Goal: Task Accomplishment & Management: Complete application form

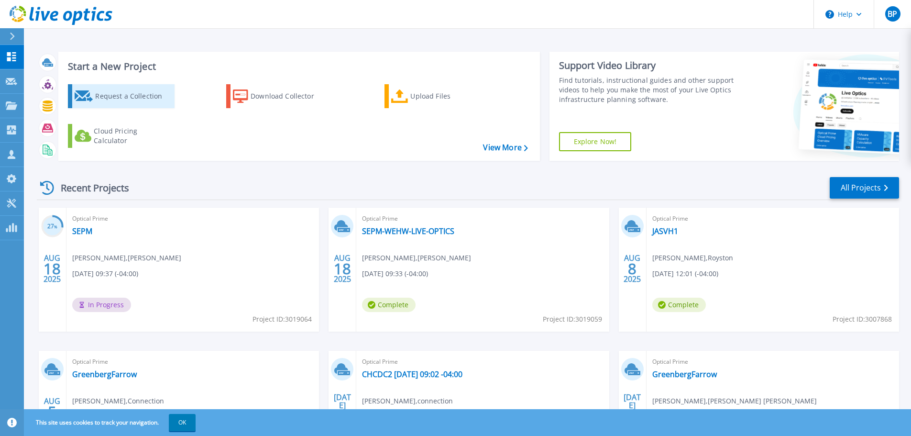
click at [119, 99] on div "Request a Collection" at bounding box center [133, 96] width 77 height 19
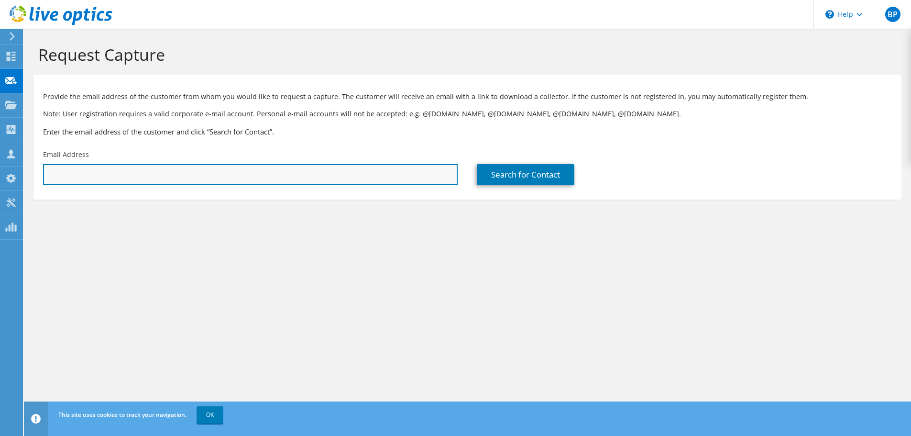
click at [362, 177] on input "text" at bounding box center [250, 174] width 415 height 21
click at [329, 178] on input "text" at bounding box center [250, 174] width 415 height 21
type input "[EMAIL_ADDRESS][DOMAIN_NAME]"
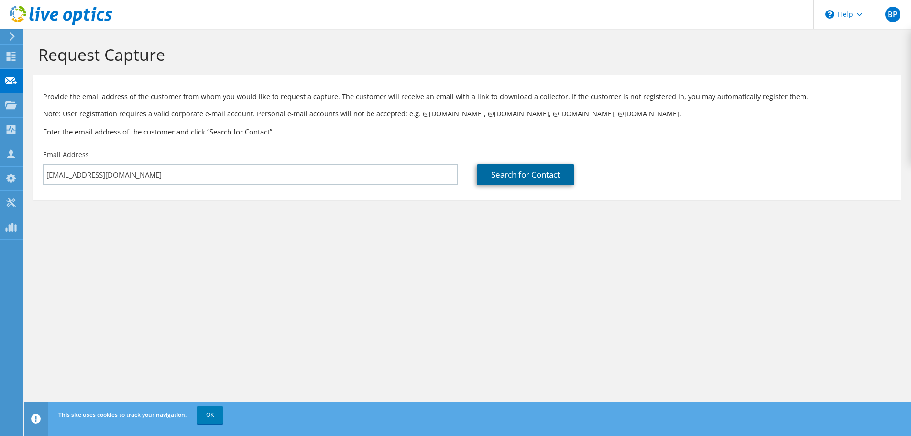
click at [521, 166] on link "Search for Contact" at bounding box center [526, 174] width 98 height 21
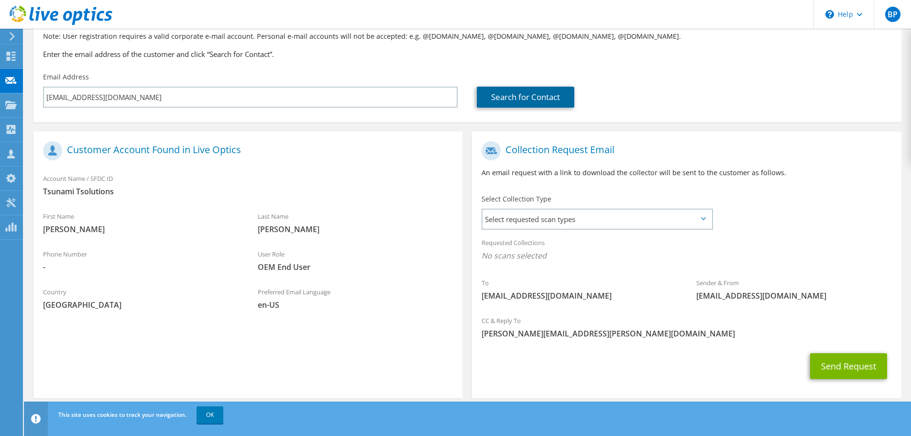
scroll to position [88, 0]
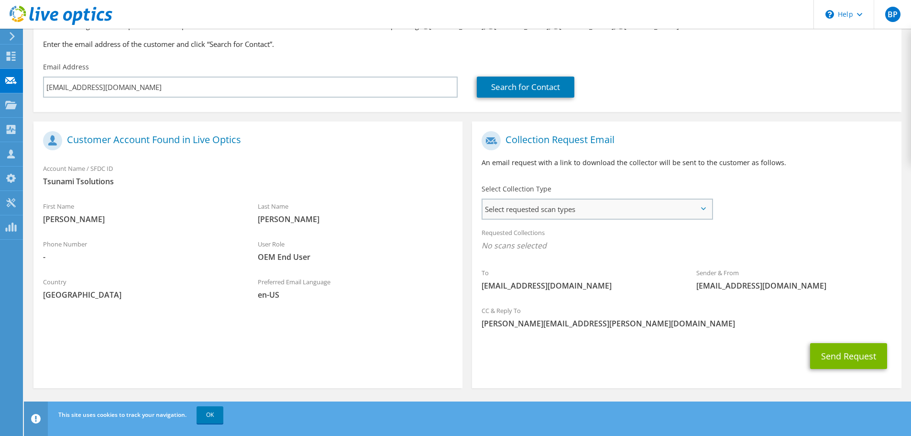
click at [515, 212] on span "Select requested scan types" at bounding box center [597, 208] width 229 height 19
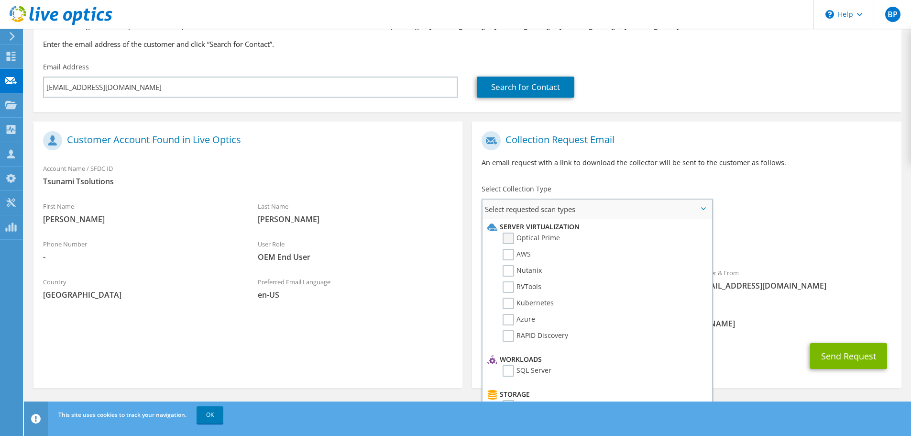
click at [507, 235] on label "Optical Prime" at bounding box center [531, 237] width 57 height 11
click at [0, 0] on input "Optical Prime" at bounding box center [0, 0] width 0 height 0
click at [802, 214] on div "To [EMAIL_ADDRESS][DOMAIN_NAME] Sender & From [EMAIL_ADDRESS][DOMAIN_NAME]" at bounding box center [686, 214] width 429 height 177
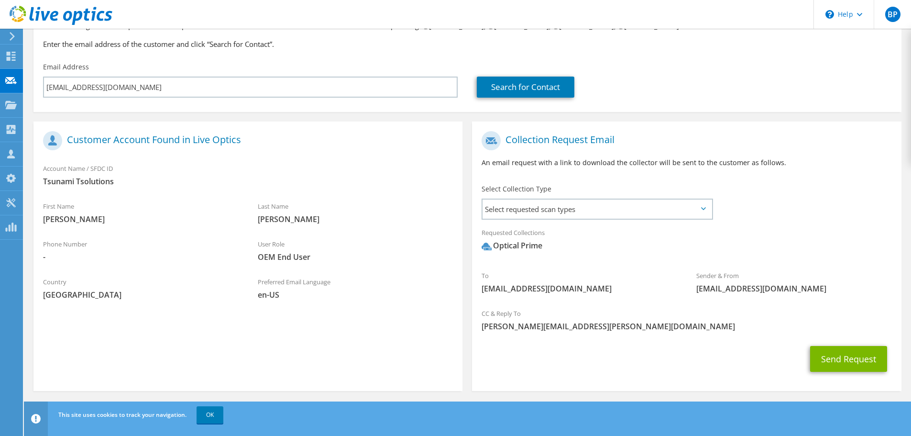
scroll to position [90, 0]
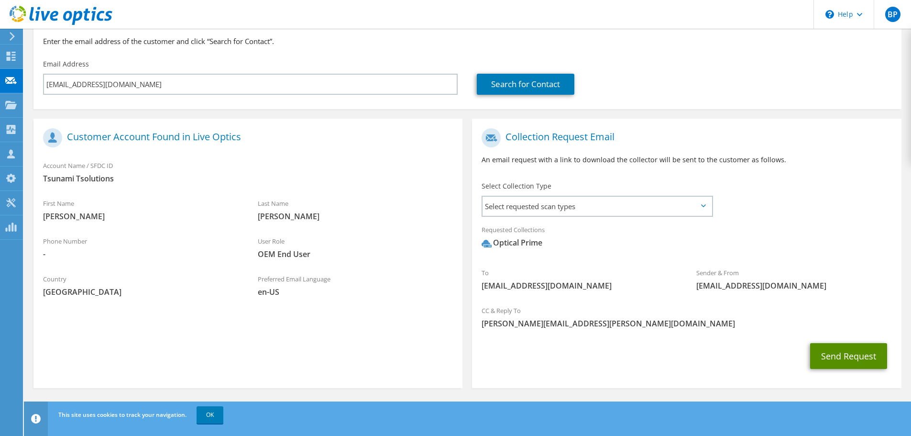
click at [836, 355] on button "Send Request" at bounding box center [848, 356] width 77 height 26
